Goal: Entertainment & Leisure: Consume media (video, audio)

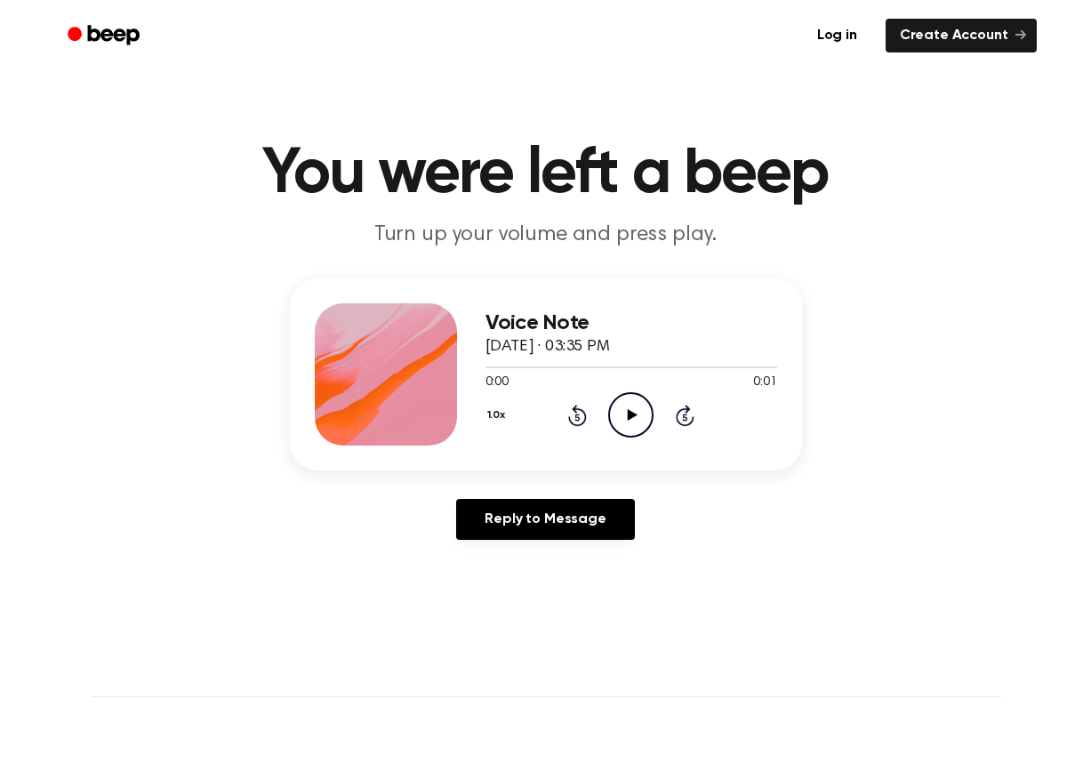
click at [616, 413] on icon "Play Audio" at bounding box center [630, 414] width 45 height 45
click at [629, 416] on icon at bounding box center [633, 415] width 10 height 12
click at [624, 406] on icon "Play Audio" at bounding box center [630, 414] width 45 height 45
click at [621, 417] on icon "Play Audio" at bounding box center [630, 414] width 45 height 45
click at [625, 417] on icon "Play Audio" at bounding box center [630, 414] width 45 height 45
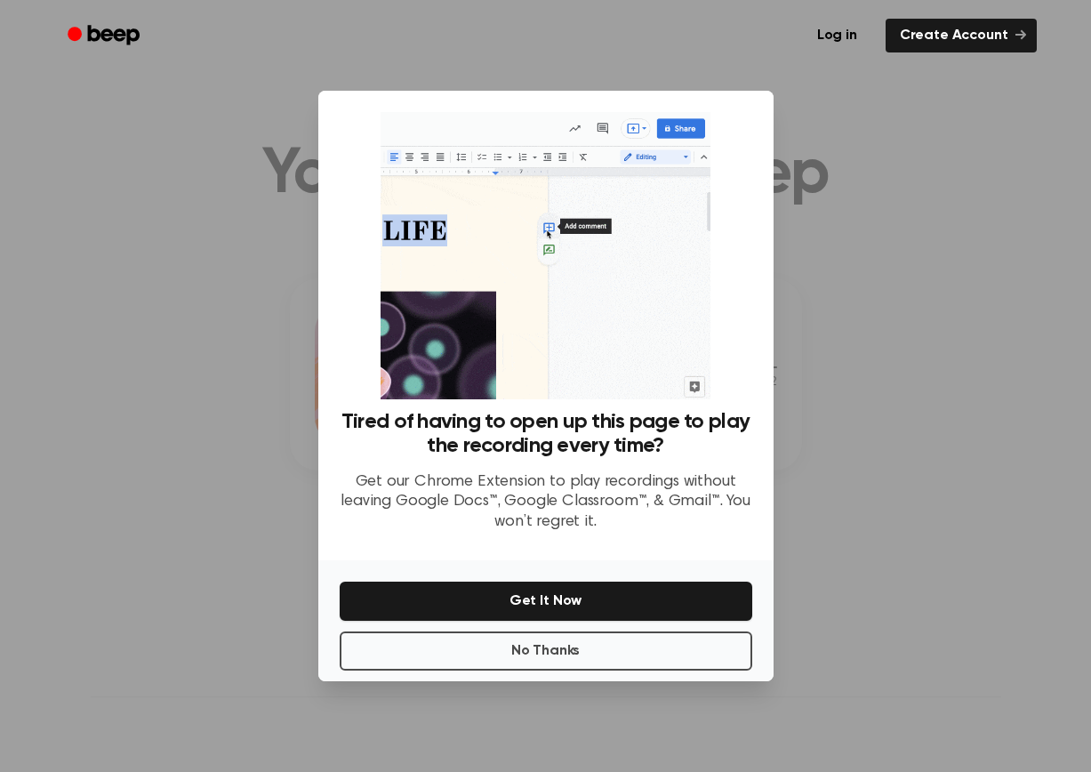
click at [865, 476] on div at bounding box center [545, 386] width 1091 height 772
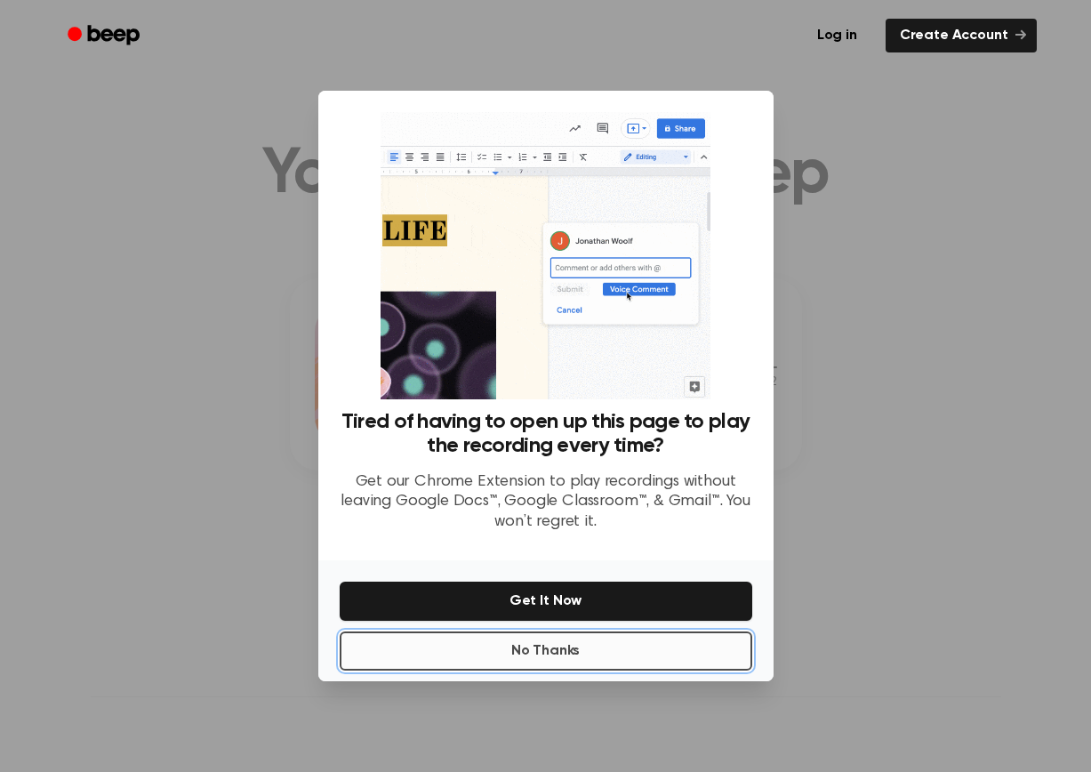
click at [604, 632] on button "No Thanks" at bounding box center [546, 650] width 412 height 39
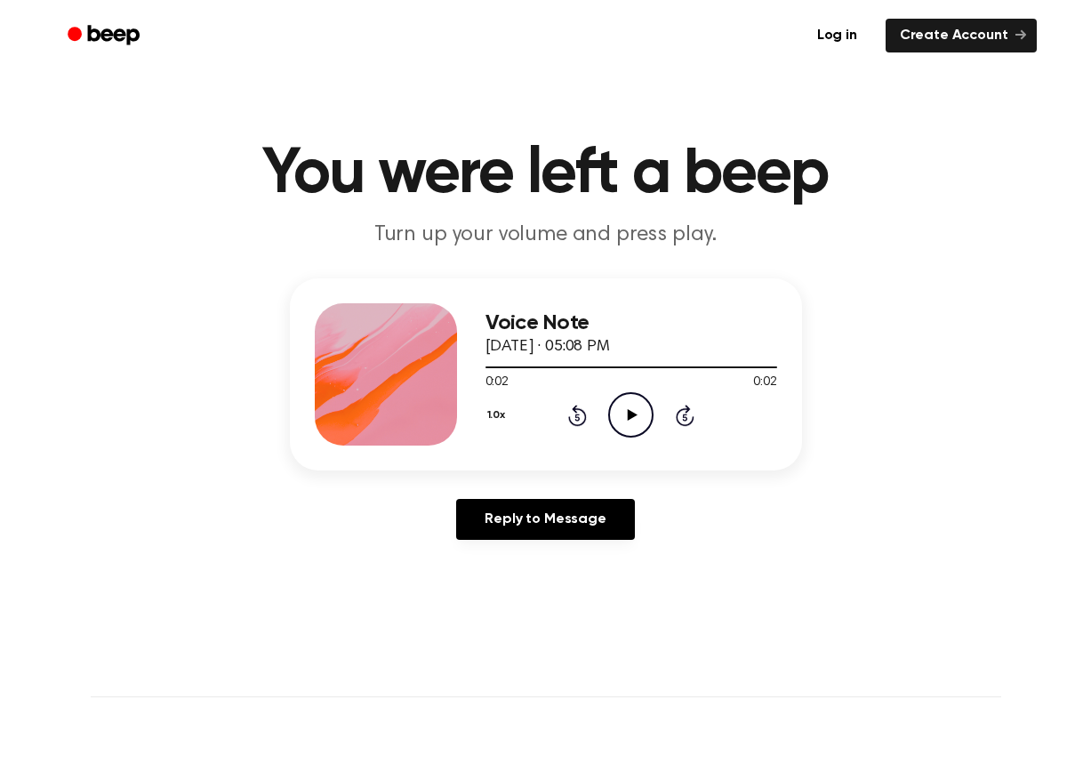
click at [639, 405] on icon "Play Audio" at bounding box center [630, 414] width 45 height 45
